Goal: Transaction & Acquisition: Subscribe to service/newsletter

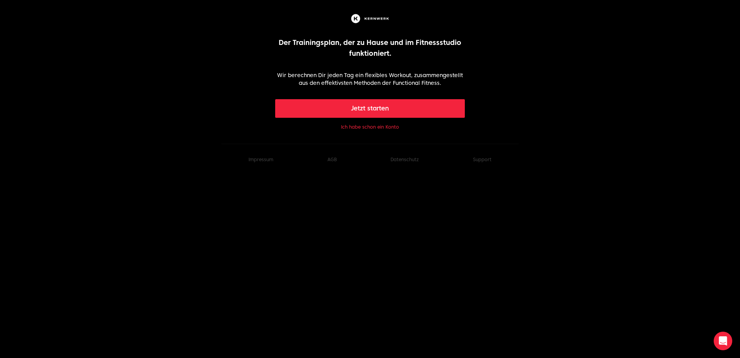
click at [323, 101] on button "Jetzt starten" at bounding box center [370, 108] width 190 height 19
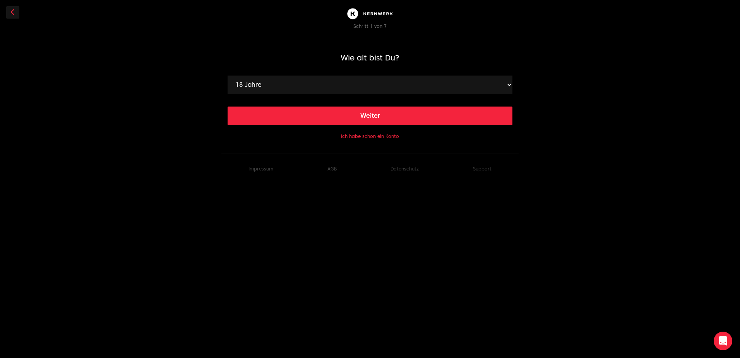
click at [323, 79] on select "18 Jahre 19 Jahre 20 Jahre 21 Jahre 22 Jahre 23 Jahre 24 Jahre 25 Jahre 26 Jahr…" at bounding box center [370, 84] width 285 height 19
select select "27"
click at [228, 75] on select "18 Jahre 19 Jahre 20 Jahre 21 Jahre 22 Jahre 23 Jahre 24 Jahre 25 Jahre 26 Jahr…" at bounding box center [370, 84] width 285 height 19
click at [303, 120] on button "Weiter" at bounding box center [370, 115] width 285 height 19
click at [313, 86] on select "120 cm 121 cm 122 cm 123 cm 124 cm 125 cm 126 cm 127 cm 128 cm 129 cm 130 cm 13…" at bounding box center [370, 84] width 285 height 19
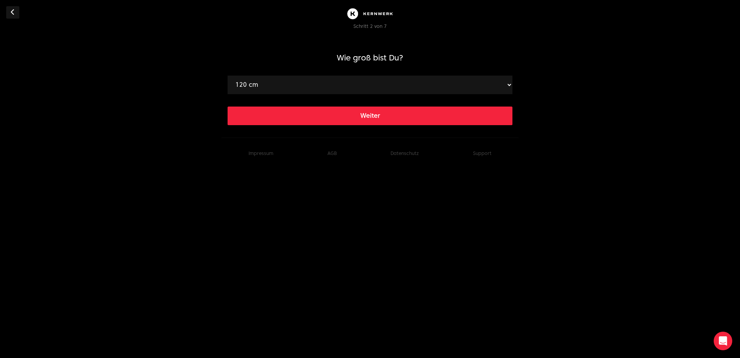
select select "183"
click at [228, 75] on select "120 cm 121 cm 122 cm 123 cm 124 cm 125 cm 126 cm 127 cm 128 cm 129 cm 130 cm 13…" at bounding box center [370, 84] width 285 height 19
click at [314, 122] on button "Weiter" at bounding box center [370, 115] width 285 height 19
click at [323, 93] on select "40 kg 41 kg 42 kg 43 kg 44 kg 45 kg 46 kg 47 kg 48 kg 49 kg 50 kg 51 kg 52 kg 5…" at bounding box center [370, 84] width 285 height 19
select select "82"
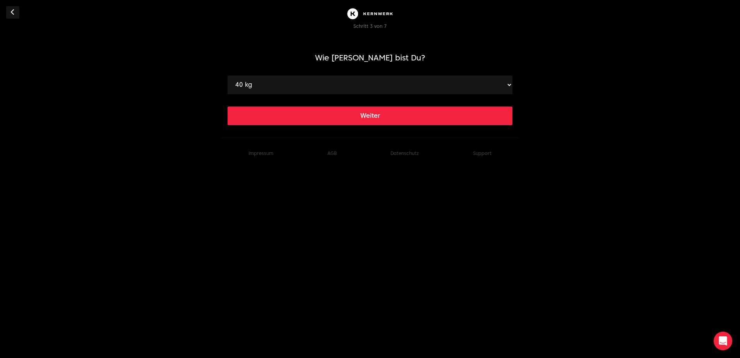
click at [228, 75] on select "40 kg 41 kg 42 kg 43 kg 44 kg 45 kg 46 kg 47 kg 48 kg 49 kg 50 kg 51 kg 52 kg 5…" at bounding box center [370, 84] width 285 height 19
click at [285, 114] on button "Weiter" at bounding box center [370, 115] width 285 height 19
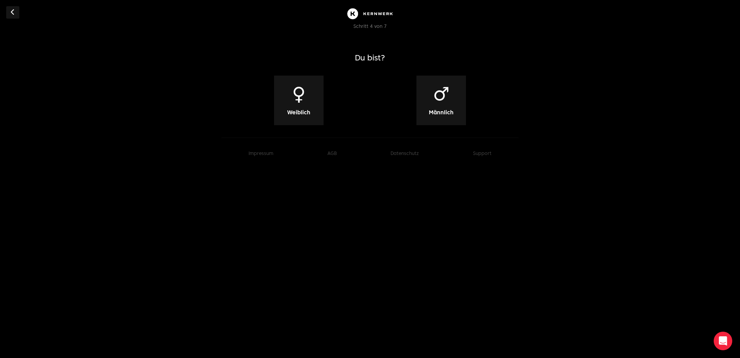
click at [427, 96] on div "♂ Männlich" at bounding box center [441, 100] width 50 height 50
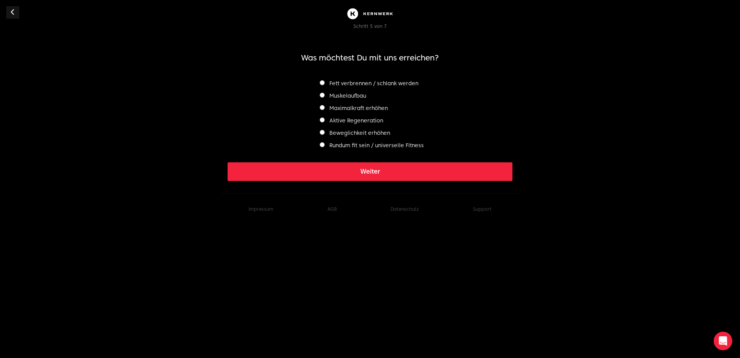
click at [326, 96] on label "Muskelaufbau" at bounding box center [343, 95] width 46 height 6
click at [328, 146] on label "Rundum fit sein / universelle Fitness" at bounding box center [372, 145] width 104 height 6
click at [337, 170] on button "Weiter" at bounding box center [370, 171] width 285 height 19
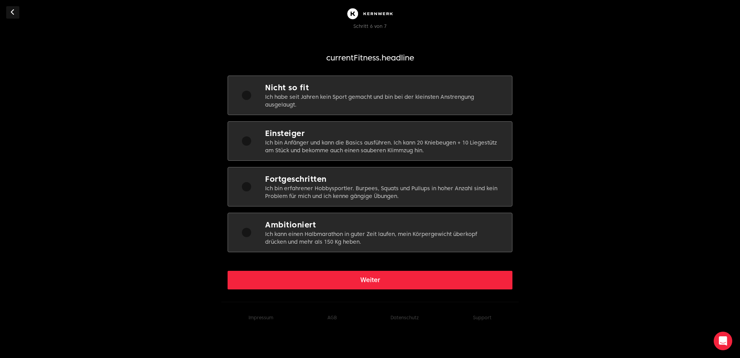
click at [357, 152] on p "Ich bin Anfänger und kann die Basics ausführen. Ich kann 20 Kniebeugen + 10 Lie…" at bounding box center [382, 146] width 235 height 15
click at [333, 281] on button "Weiter" at bounding box center [370, 279] width 285 height 19
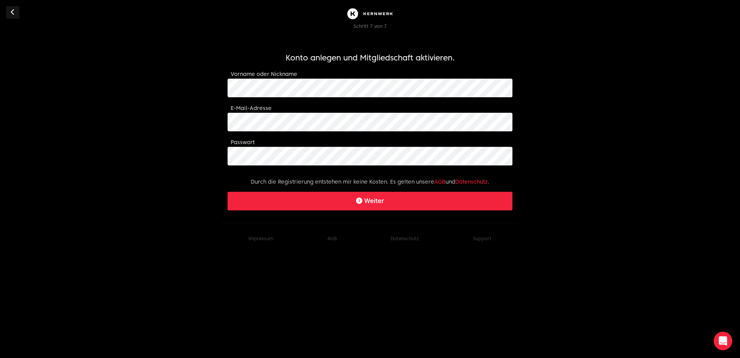
click at [6, 12] on body "Schritt 7 von 7 Konto anlegen und Mitgliedschaft aktivieren. Vorname oder Nickn…" at bounding box center [370, 127] width 740 height 254
click at [9, 10] on button at bounding box center [12, 12] width 13 height 12
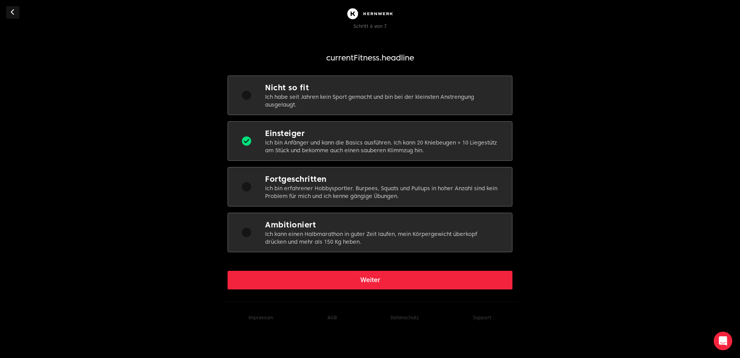
click at [9, 10] on button at bounding box center [12, 12] width 13 height 12
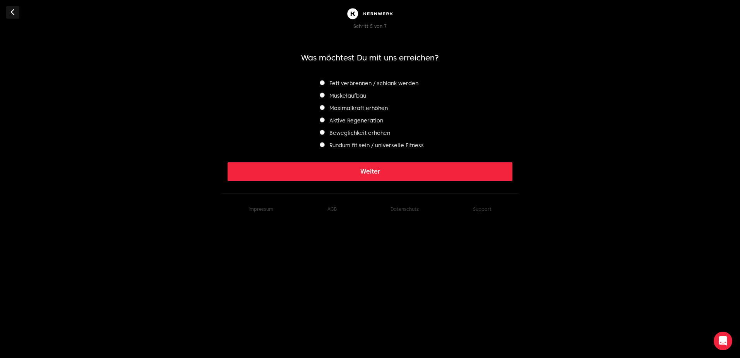
click at [9, 10] on button at bounding box center [12, 12] width 13 height 12
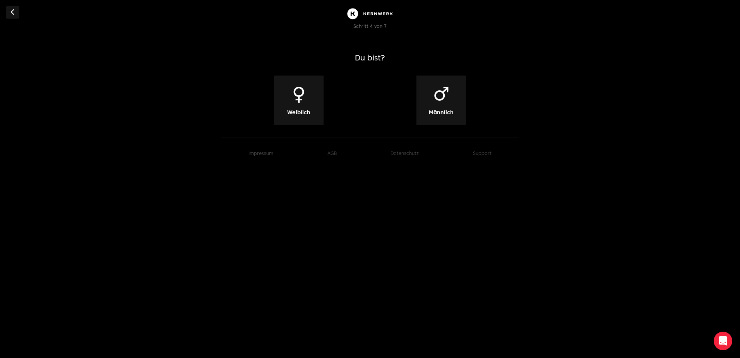
click at [9, 10] on button at bounding box center [12, 12] width 13 height 12
select select "82"
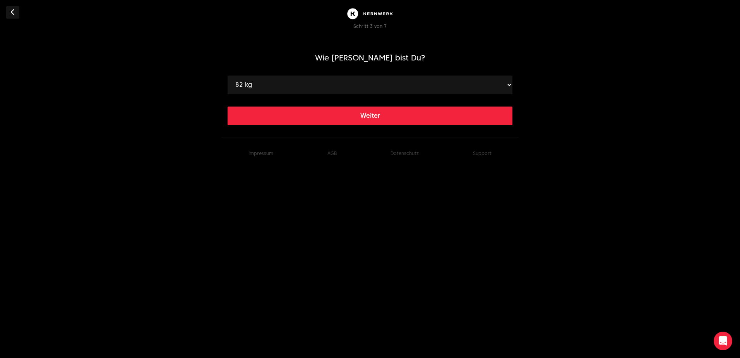
click at [9, 10] on button at bounding box center [12, 12] width 13 height 12
select select "183"
click at [9, 10] on button at bounding box center [12, 12] width 13 height 12
select select "27"
click at [9, 10] on link at bounding box center [12, 12] width 13 height 12
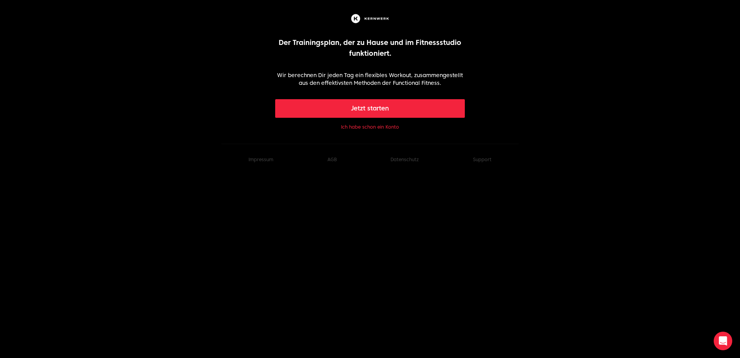
click at [363, 23] on img at bounding box center [369, 18] width 41 height 12
click at [364, 20] on img at bounding box center [369, 18] width 41 height 12
click at [390, 101] on button "Jetzt starten" at bounding box center [370, 108] width 190 height 19
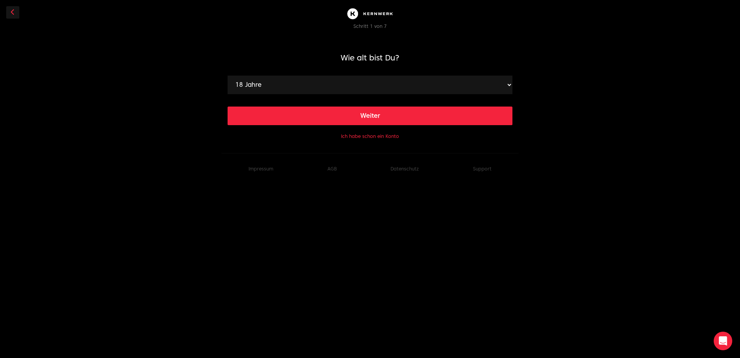
click at [349, 90] on select "18 Jahre 19 Jahre 20 Jahre 21 Jahre 22 Jahre 23 Jahre 24 Jahre 25 Jahre 26 Jahr…" at bounding box center [370, 84] width 285 height 19
select select "27"
click at [228, 75] on select "18 Jahre 19 Jahre 20 Jahre 21 Jahre 22 Jahre 23 Jahre 24 Jahre 25 Jahre 26 Jahr…" at bounding box center [370, 84] width 285 height 19
click at [282, 125] on main "Wie alt bist Du? 18 Jahre 19 Jahre 20 Jahre 21 Jahre 22 Jahre 23 Jahre 24 Jahre…" at bounding box center [370, 89] width 285 height 104
click at [282, 124] on button "Weiter" at bounding box center [370, 115] width 285 height 19
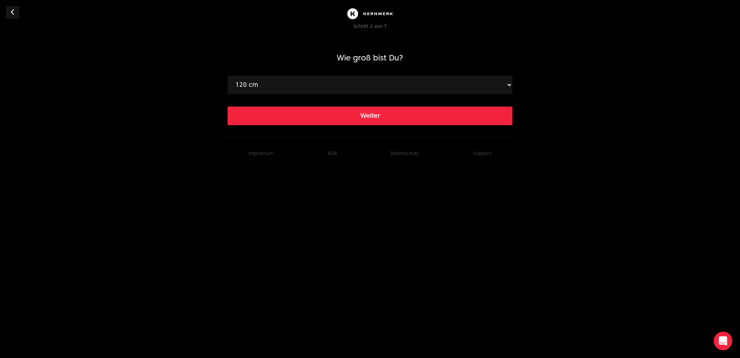
click at [272, 84] on select "120 cm 121 cm 122 cm 123 cm 124 cm 125 cm 126 cm 127 cm 128 cm 129 cm 130 cm 13…" at bounding box center [370, 84] width 285 height 19
select select "183"
click at [228, 75] on select "120 cm 121 cm 122 cm 123 cm 124 cm 125 cm 126 cm 127 cm 128 cm 129 cm 130 cm 13…" at bounding box center [370, 84] width 285 height 19
click at [304, 123] on button "Weiter" at bounding box center [370, 115] width 285 height 19
click at [304, 85] on select "40 kg 41 kg 42 kg 43 kg 44 kg 45 kg 46 kg 47 kg 48 kg 49 kg 50 kg 51 kg 52 kg 5…" at bounding box center [370, 84] width 285 height 19
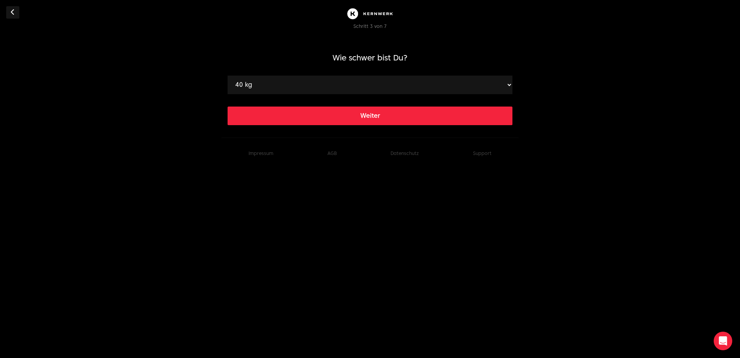
select select "82"
click at [228, 75] on select "40 kg 41 kg 42 kg 43 kg 44 kg 45 kg 46 kg 47 kg 48 kg 49 kg 50 kg 51 kg 52 kg 5…" at bounding box center [370, 84] width 285 height 19
click at [253, 113] on button "Weiter" at bounding box center [370, 115] width 285 height 19
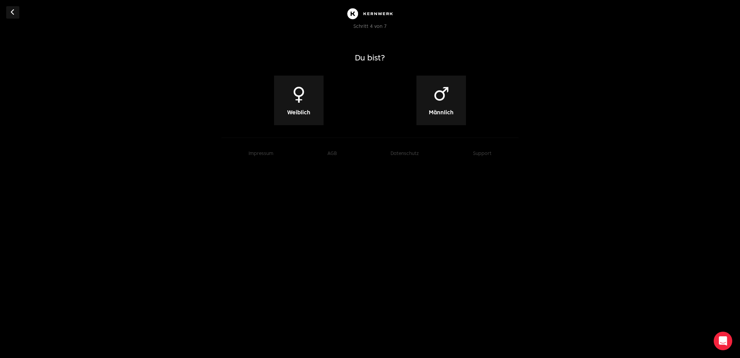
click at [452, 100] on div "♂ Männlich" at bounding box center [441, 100] width 50 height 50
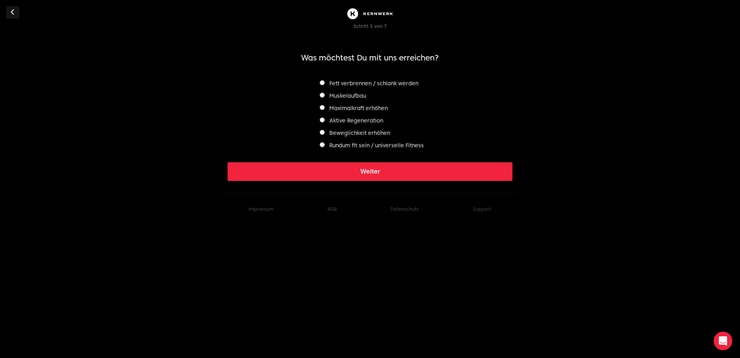
click at [324, 147] on label "Rundum fit sein / universelle Fitness" at bounding box center [372, 145] width 104 height 6
click at [326, 164] on button "Weiter" at bounding box center [370, 171] width 285 height 19
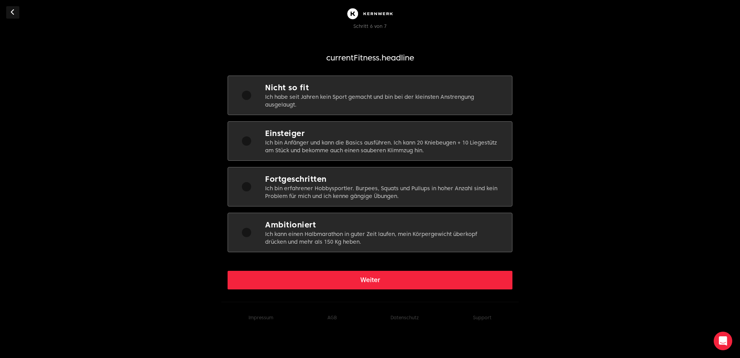
click at [301, 144] on p "Ich bin Anfänger und kann die Basics ausführen. Ich kann 20 Kniebeugen + 10 Lie…" at bounding box center [382, 146] width 235 height 15
click at [325, 272] on button "Weiter" at bounding box center [370, 279] width 285 height 19
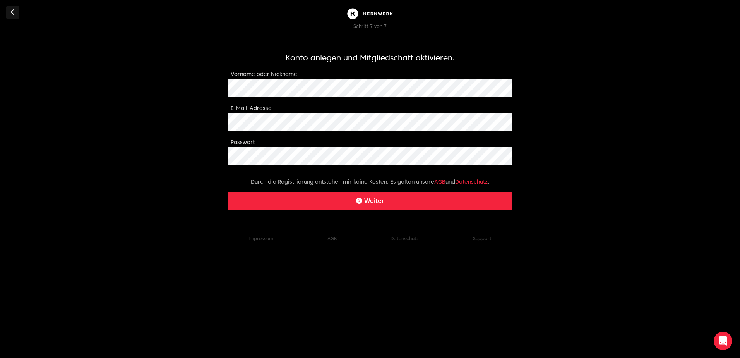
click at [212, 172] on body "Schritt 7 von 7 Konto anlegen und Mitgliedschaft aktivieren. Vorname oder Nickn…" at bounding box center [370, 127] width 740 height 254
click at [377, 199] on button "Weiter" at bounding box center [370, 201] width 285 height 19
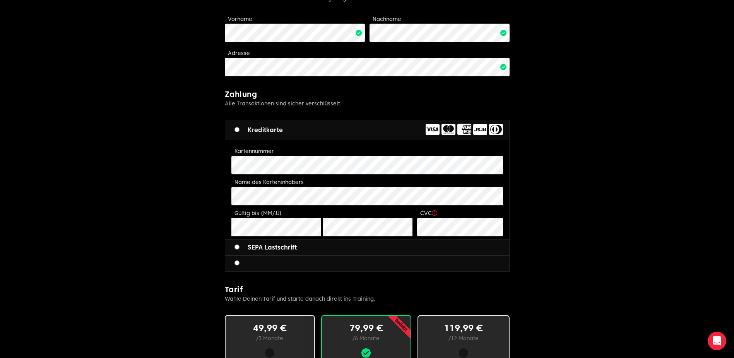
scroll to position [232, 0]
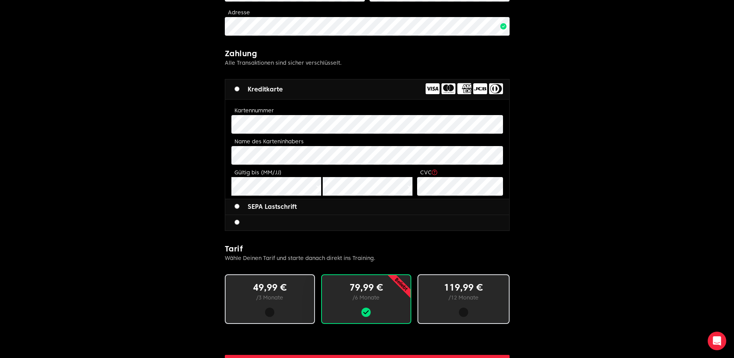
click at [251, 222] on div at bounding box center [367, 222] width 284 height 15
click at [250, 206] on label "SEPA Lastschrift" at bounding box center [266, 206] width 62 height 9
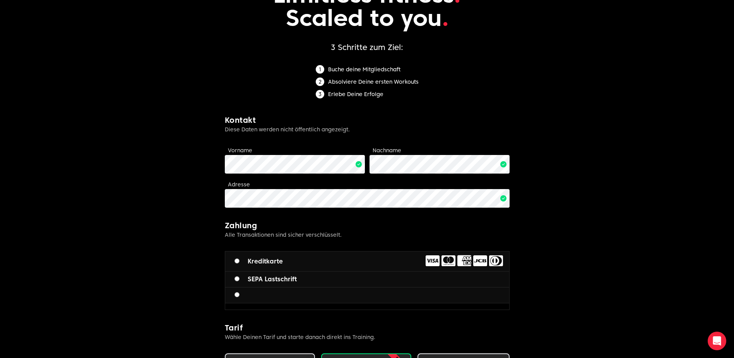
scroll to position [188, 0]
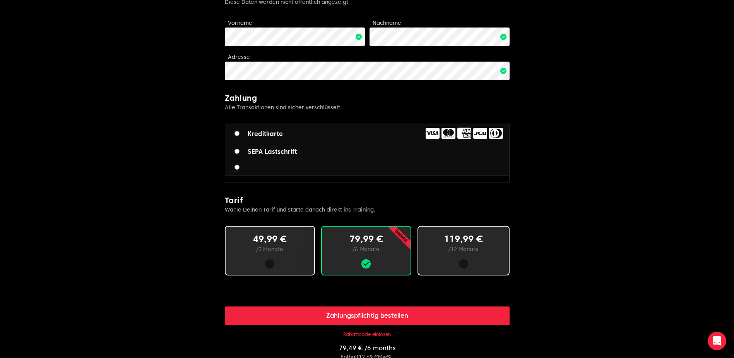
click at [365, 312] on button "Zahlungspflichtig bestellen" at bounding box center [367, 315] width 285 height 19
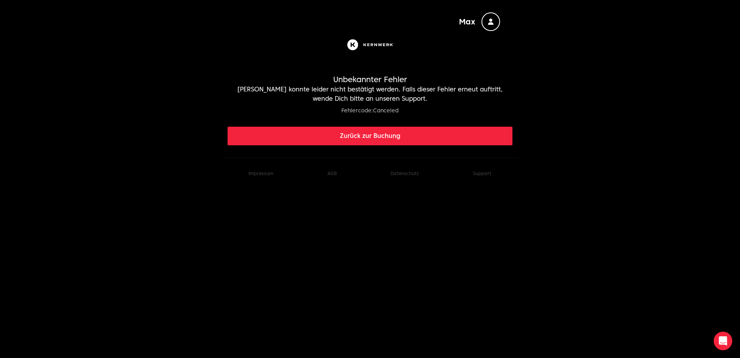
click at [343, 134] on button "Zurück zur Buchung" at bounding box center [370, 136] width 285 height 19
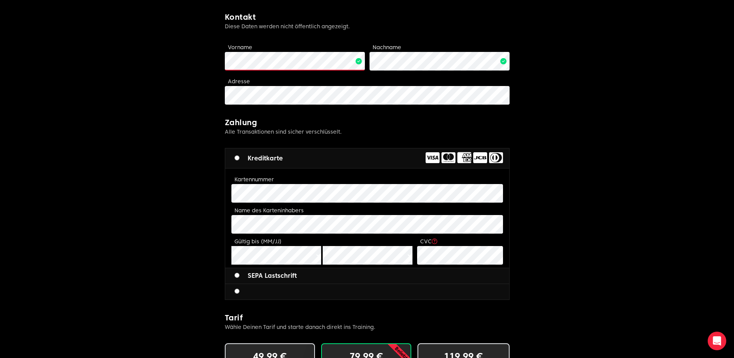
scroll to position [193, 0]
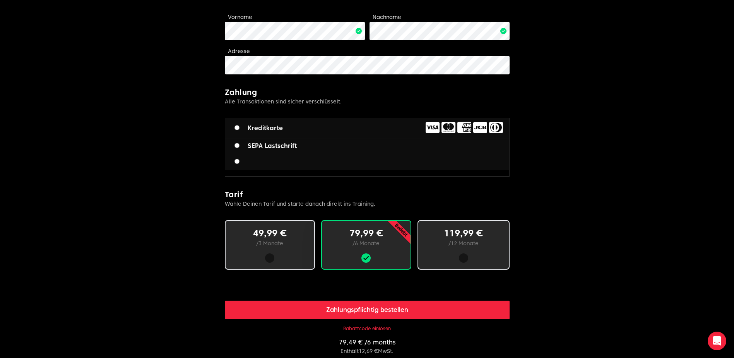
click at [351, 324] on form "Limitless fitness . Scaled to you . 3 Schritte zum Ziel: Buche deine Mitgliedsc…" at bounding box center [367, 149] width 285 height 625
click at [351, 331] on button "Rabattcode einlösen" at bounding box center [367, 328] width 48 height 6
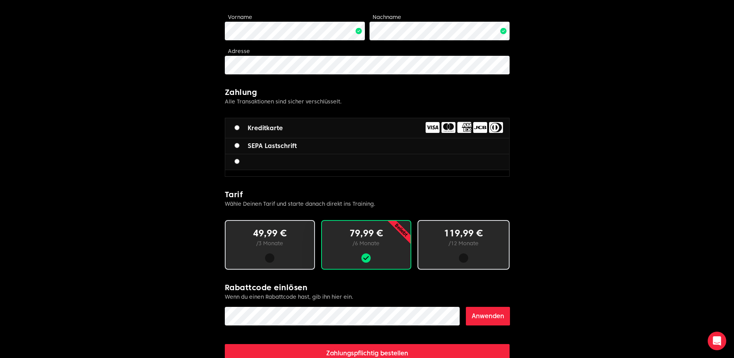
click at [502, 313] on button "Anwenden" at bounding box center [488, 315] width 44 height 19
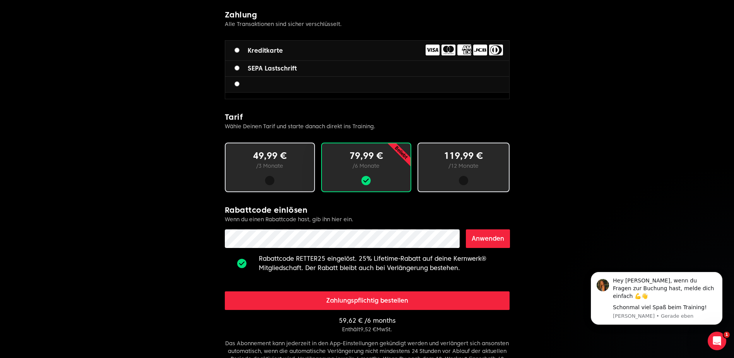
scroll to position [310, 0]
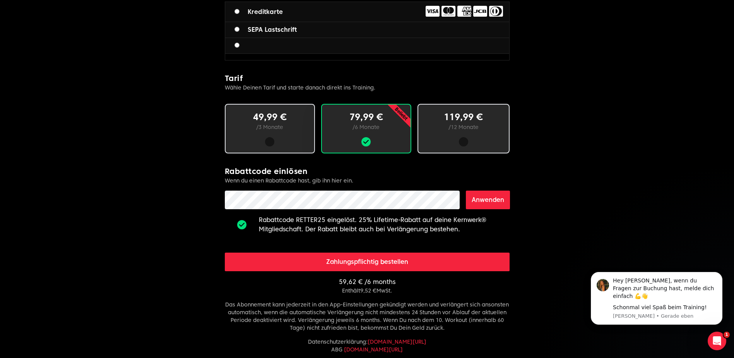
click at [320, 259] on button "Zahlungspflichtig bestellen" at bounding box center [367, 261] width 285 height 19
click at [281, 264] on button "Zahlungspflichtig bestellen" at bounding box center [367, 261] width 285 height 19
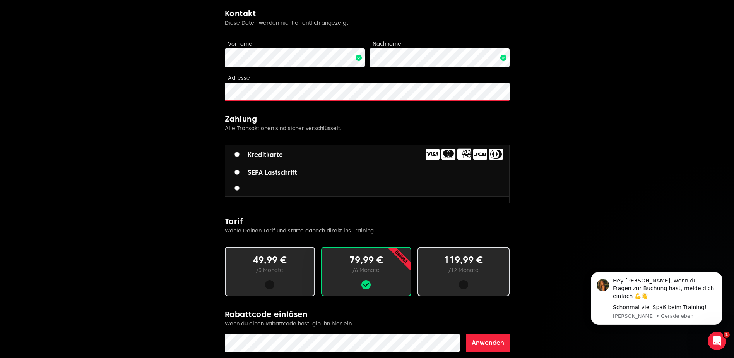
scroll to position [94, 0]
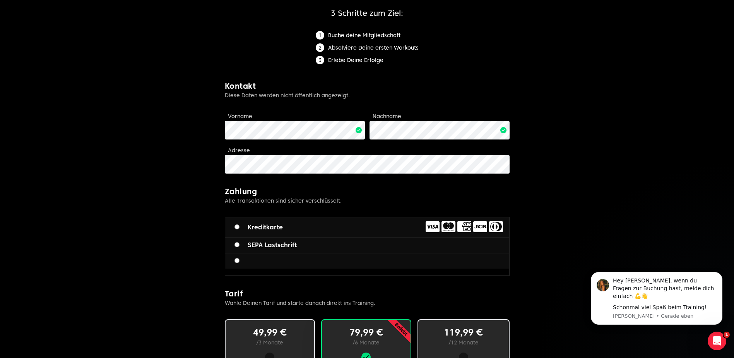
click at [364, 211] on form "Limitless fitness . Scaled to you . 3 Schritte zum Ziel: Buche deine Mitgliedsc…" at bounding box center [367, 277] width 285 height 681
click at [222, 168] on div "Max Limitless fitness . Scaled to you . 3 Schritte zum Ziel: Buche deine Mitgli…" at bounding box center [367, 262] width 297 height 712
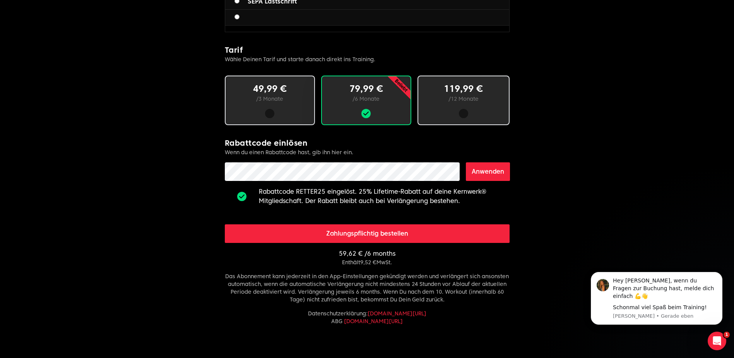
scroll to position [398, 0]
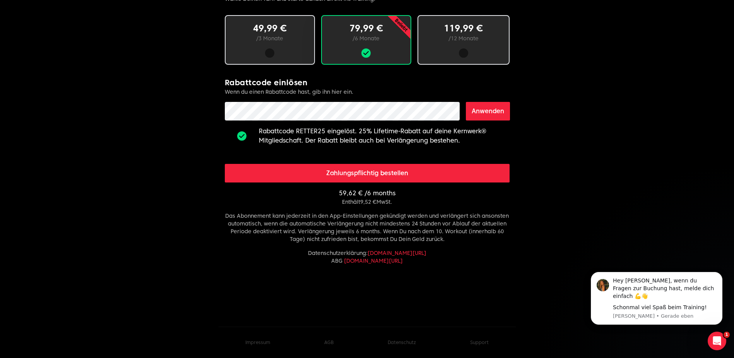
click at [312, 178] on button "Zahlungspflichtig bestellen" at bounding box center [367, 173] width 285 height 19
